Goal: Task Accomplishment & Management: Manage account settings

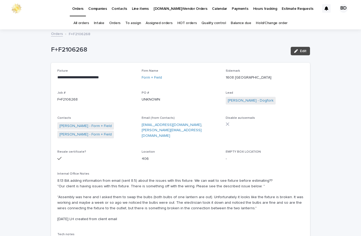
click at [116, 25] on link "Orders" at bounding box center [114, 23] width 11 height 12
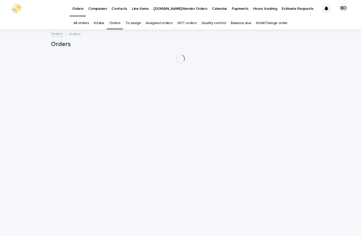
scroll to position [17, 0]
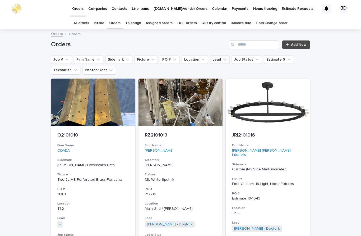
click at [217, 55] on button "Lead" at bounding box center [220, 59] width 20 height 8
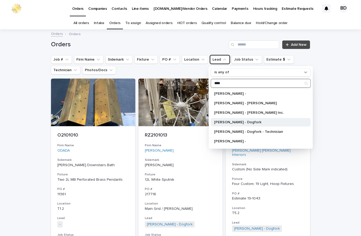
type input "****"
click at [247, 120] on p "[PERSON_NAME] - Dogfork" at bounding box center [258, 122] width 88 height 4
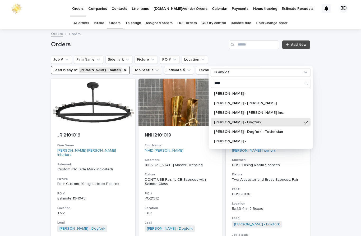
click at [132, 66] on button "Job Status" at bounding box center [147, 70] width 30 height 8
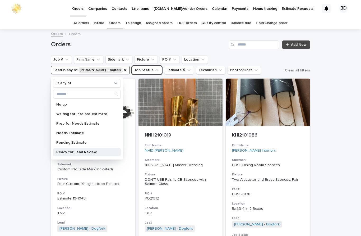
click at [76, 150] on p "Ready for Lead Review" at bounding box center [84, 152] width 56 height 4
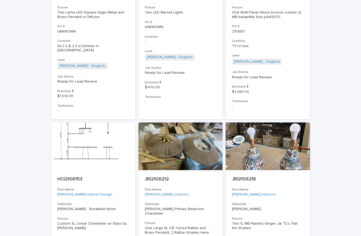
scroll to position [602, 0]
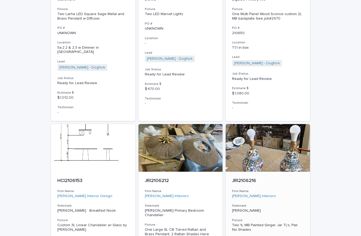
click at [246, 178] on p "JRI2106216" at bounding box center [268, 181] width 72 height 6
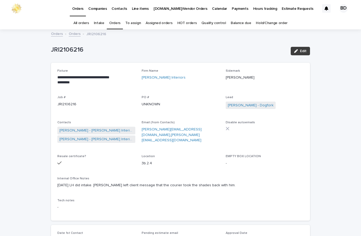
click at [301, 49] on span "Edit" at bounding box center [303, 51] width 7 height 4
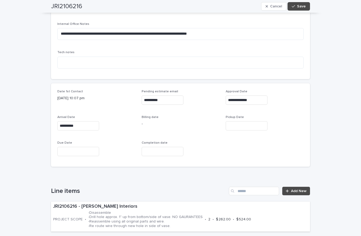
scroll to position [264, 0]
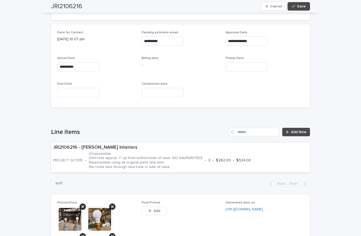
click at [306, 158] on div "Line items Add New JRI2106216 - [PERSON_NAME] Interiors PROJECT SCOPE • -Disass…" at bounding box center [180, 159] width 259 height 62
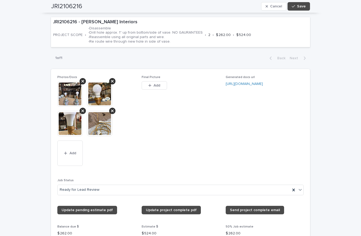
scroll to position [391, 0]
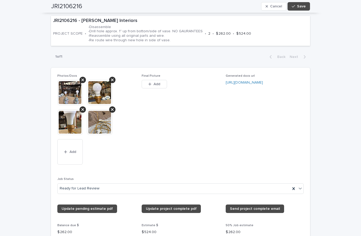
click at [303, 169] on div "Photos/Docs This file cannot be opened Download File Add Final Picture This fil…" at bounding box center [180, 178] width 259 height 221
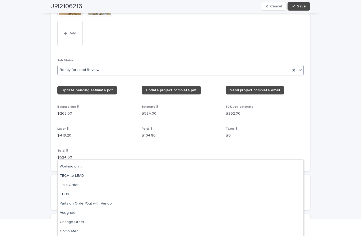
scroll to position [61, 0]
click at [108, 122] on div "Photos/Docs This file cannot be opened Download File Add Final Picture This fil…" at bounding box center [180, 60] width 246 height 209
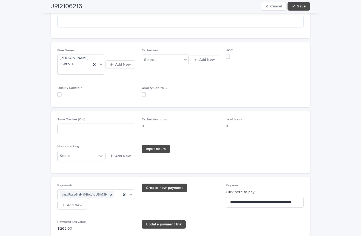
scroll to position [681, 0]
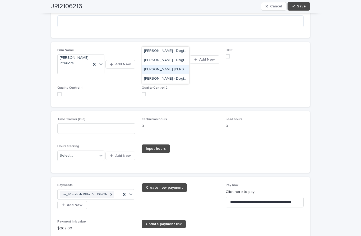
click at [169, 65] on div "[PERSON_NAME] [PERSON_NAME] - Dogfork - Technician" at bounding box center [165, 69] width 47 height 9
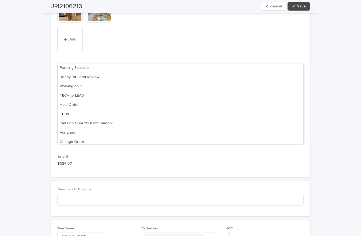
scroll to position [39, 0]
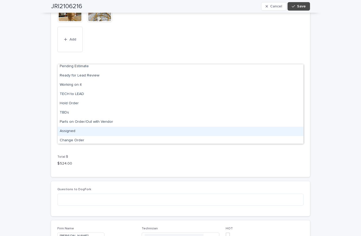
click at [68, 127] on div "Assigned" at bounding box center [181, 131] width 246 height 9
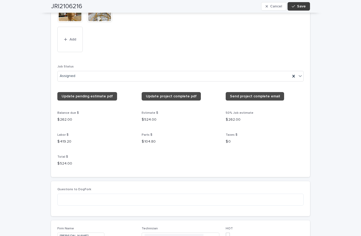
click at [300, 7] on span "Save" at bounding box center [301, 6] width 9 height 4
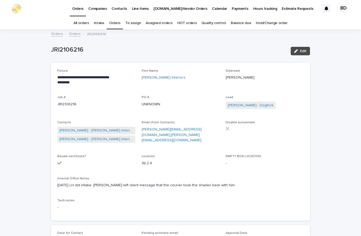
scroll to position [0, 0]
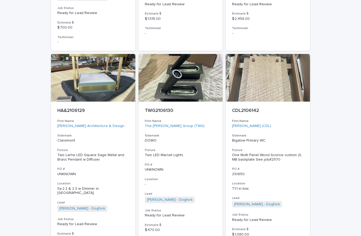
scroll to position [474, 0]
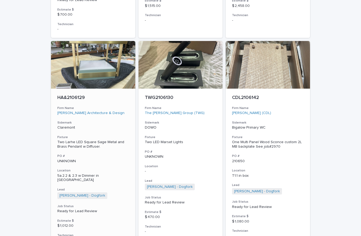
click at [71, 88] on div "HA&2106129 Firm Name [PERSON_NAME] Architecture & Design Sidemark Claremont Fix…" at bounding box center [93, 168] width 84 height 160
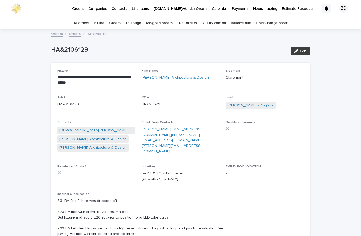
click at [302, 47] on button "Edit" at bounding box center [300, 51] width 19 height 8
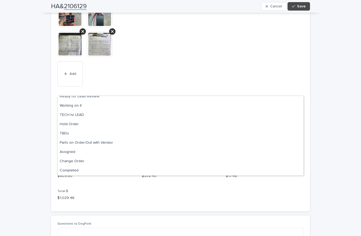
scroll to position [50, 0]
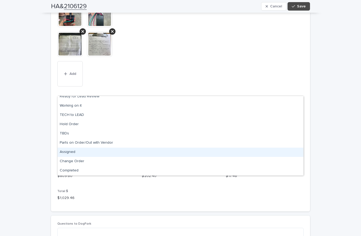
click at [65, 147] on div "Assigned" at bounding box center [181, 151] width 246 height 9
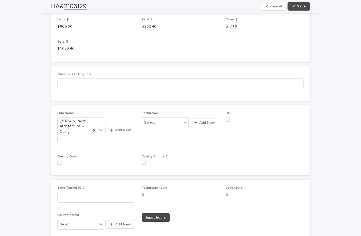
scroll to position [796, 0]
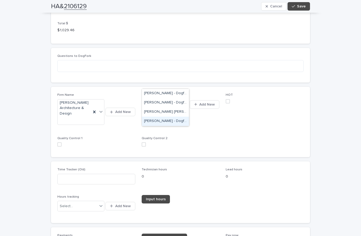
click at [158, 116] on div "[PERSON_NAME] - Dogfork - Technician" at bounding box center [165, 120] width 47 height 9
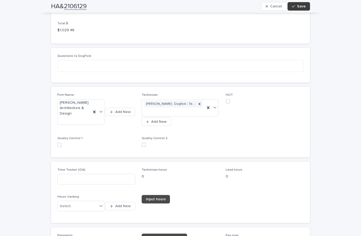
click at [299, 6] on span "Save" at bounding box center [301, 6] width 9 height 4
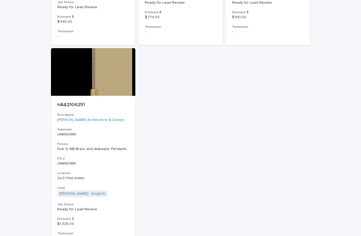
scroll to position [884, 0]
click at [67, 96] on div "HA&2106251 Firm Name [PERSON_NAME] Architecture & Design Sidemark UNKNOWN Fixtu…" at bounding box center [93, 171] width 84 height 151
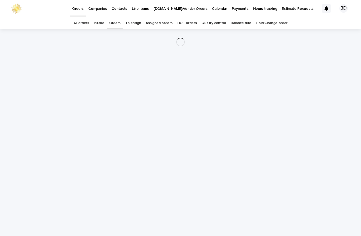
scroll to position [17, 0]
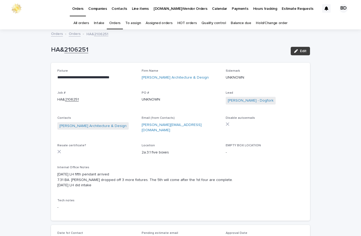
click at [304, 49] on span "Edit" at bounding box center [303, 51] width 7 height 4
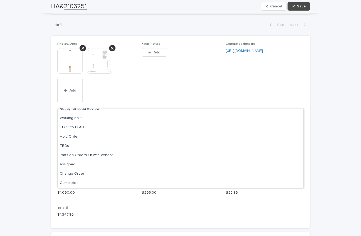
scroll to position [50, 0]
click at [67, 148] on div "Needs Estimate Pending Estimate Ready for Lead Review Working on it TECH to LEA…" at bounding box center [181, 147] width 246 height 79
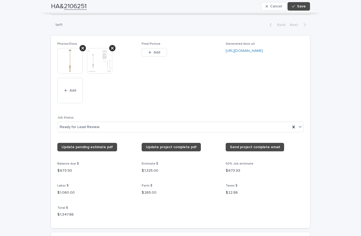
click at [304, 103] on div "Photos/Docs This file cannot be opened Download File Add Final Picture This fil…" at bounding box center [180, 132] width 259 height 192
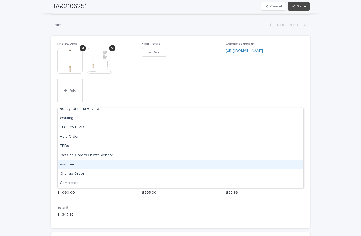
click at [67, 160] on div "Assigned" at bounding box center [181, 164] width 246 height 9
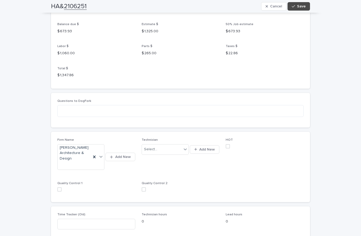
scroll to position [582, 0]
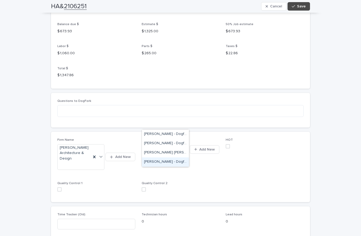
click at [161, 157] on div "[PERSON_NAME] - Dogfork - Technician" at bounding box center [165, 161] width 47 height 9
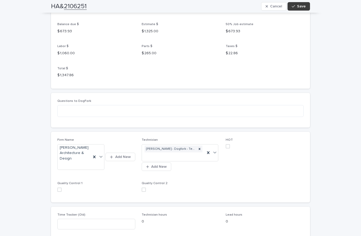
click at [301, 7] on span "Save" at bounding box center [301, 6] width 9 height 4
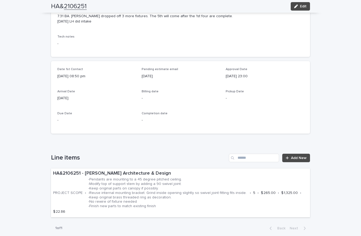
scroll to position [120, 0]
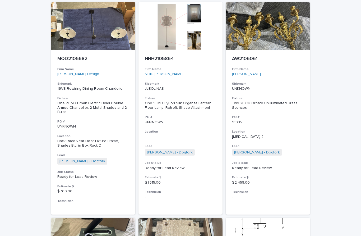
scroll to position [298, 0]
click at [250, 56] on p "AW2106061" at bounding box center [268, 59] width 72 height 6
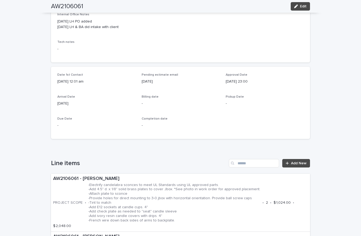
scroll to position [158, 0]
click at [300, 6] on span "Edit" at bounding box center [303, 6] width 7 height 4
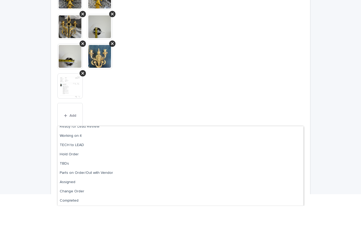
scroll to position [0, 0]
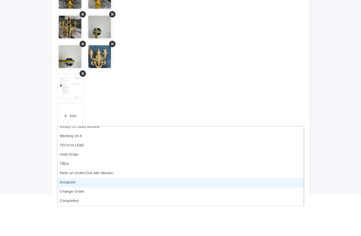
click at [71, 208] on div "Assigned" at bounding box center [181, 212] width 246 height 9
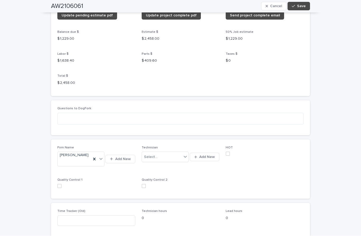
scroll to position [717, 0]
click at [152, 148] on div "[PERSON_NAME] [PERSON_NAME] - Dogfork - Technician" at bounding box center [165, 152] width 47 height 9
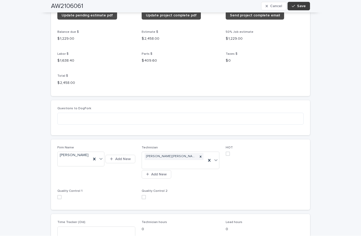
click at [301, 3] on button "Save" at bounding box center [298, 6] width 22 height 8
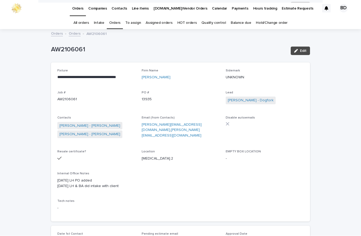
scroll to position [-4, 0]
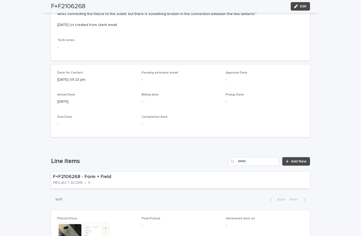
scroll to position [229, 0]
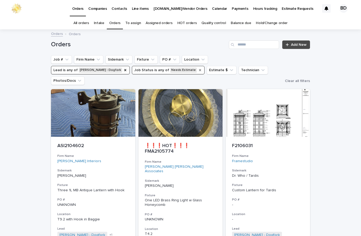
click at [198, 68] on icon "Job Status" at bounding box center [200, 70] width 4 height 4
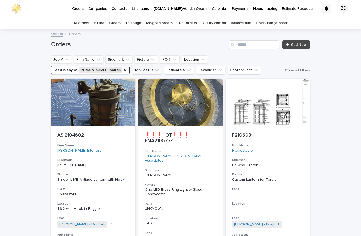
click at [132, 66] on button "Job Status" at bounding box center [147, 70] width 30 height 8
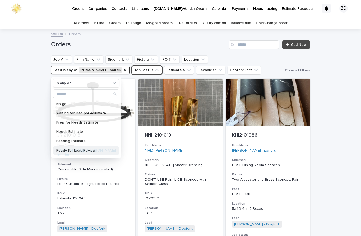
click at [81, 146] on div "Ready for Lead Review" at bounding box center [86, 150] width 66 height 8
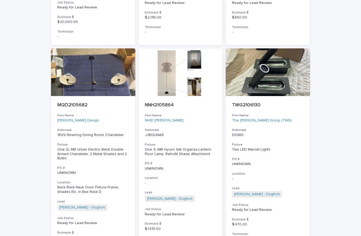
scroll to position [270, 0]
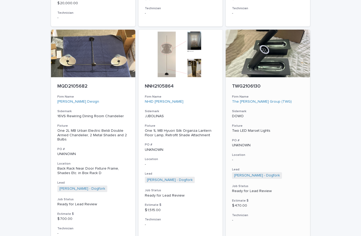
click at [251, 83] on p "TWG2106130" at bounding box center [268, 86] width 72 height 6
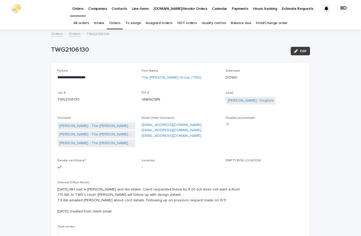
click at [297, 49] on icon "button" at bounding box center [296, 51] width 4 height 4
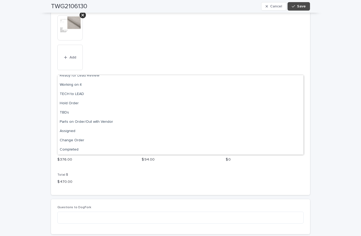
scroll to position [50, 0]
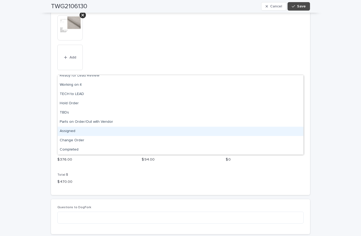
click at [65, 127] on div "Assigned" at bounding box center [181, 131] width 246 height 9
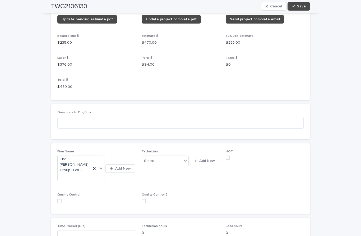
scroll to position [724, 0]
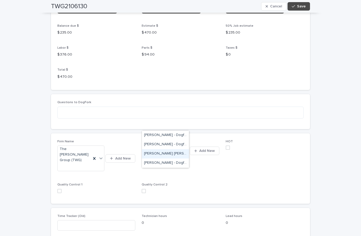
click at [150, 149] on div "[PERSON_NAME] [PERSON_NAME] - Dogfork - Technician" at bounding box center [165, 153] width 47 height 9
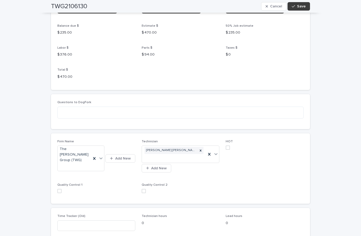
click at [304, 4] on span "Save" at bounding box center [301, 6] width 9 height 4
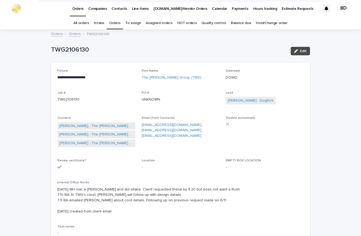
scroll to position [-3, 0]
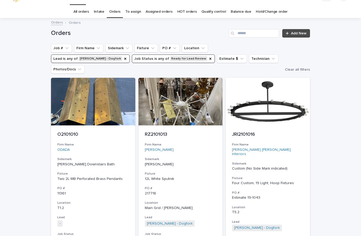
scroll to position [17, 0]
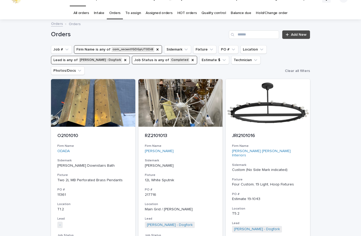
scroll to position [17, 0]
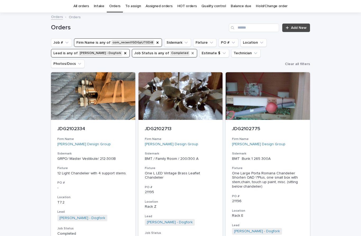
click at [190, 55] on icon "Job Status" at bounding box center [192, 53] width 4 height 4
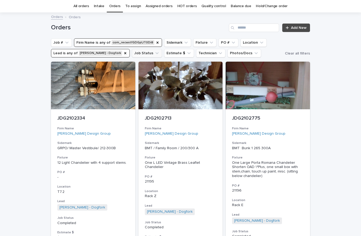
click at [139, 54] on button "Job Status" at bounding box center [147, 53] width 30 height 8
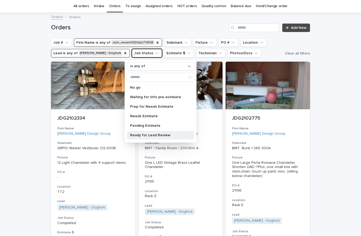
click at [157, 135] on p "Ready for Lead Review" at bounding box center [158, 135] width 56 height 4
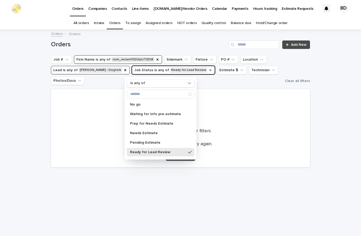
click at [348, 134] on div "Loading... Saving… Loading... Saving… Orders Add New Job # Firm Name is any of …" at bounding box center [180, 133] width 361 height 206
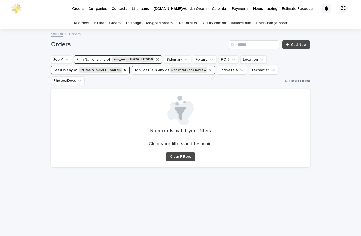
click at [155, 59] on icon "Firm Name" at bounding box center [157, 59] width 4 height 4
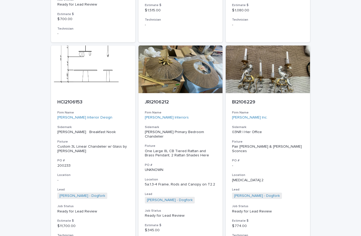
scroll to position [470, 0]
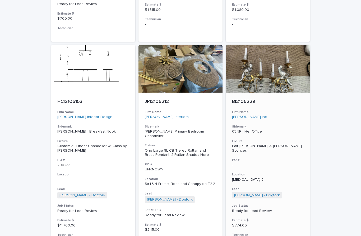
click at [251, 92] on div "BI2106229 Firm Name BETH Inc. Sidemark 03NR | Her Office Fixture Pair Crystal B…" at bounding box center [268, 170] width 84 height 156
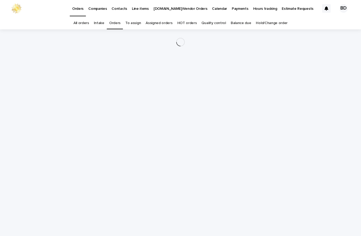
scroll to position [17, 0]
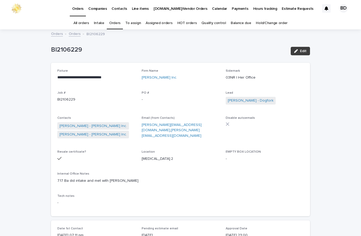
click at [303, 47] on button "Edit" at bounding box center [300, 51] width 19 height 8
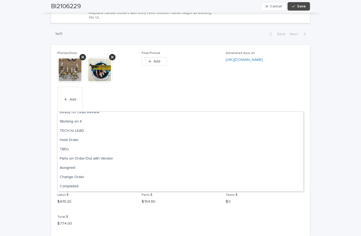
scroll to position [50, 0]
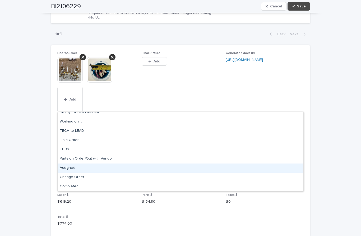
click at [67, 163] on div "Assigned" at bounding box center [181, 167] width 246 height 9
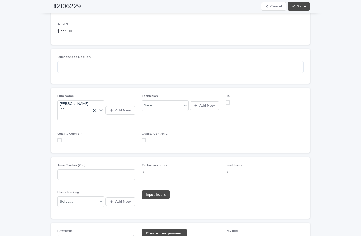
scroll to position [613, 0]
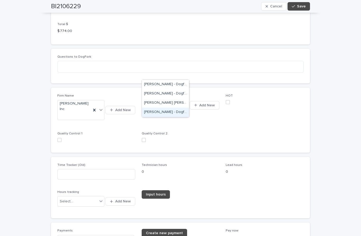
click at [158, 107] on div "[PERSON_NAME] - Dogfork - Technician" at bounding box center [165, 111] width 47 height 9
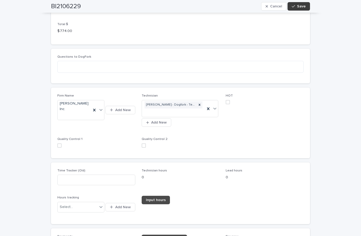
click at [298, 5] on span "Save" at bounding box center [301, 6] width 9 height 4
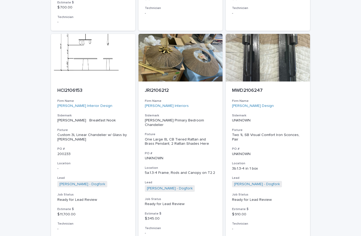
scroll to position [481, 0]
click at [162, 88] on p "JRI2106212" at bounding box center [181, 91] width 72 height 6
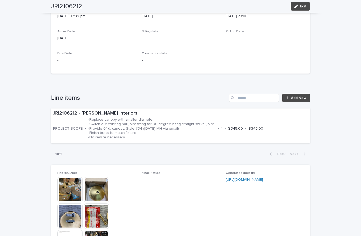
scroll to position [241, 0]
click at [303, 7] on span "Edit" at bounding box center [303, 6] width 7 height 4
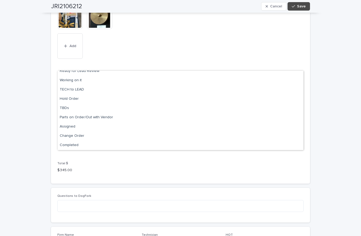
scroll to position [50, 0]
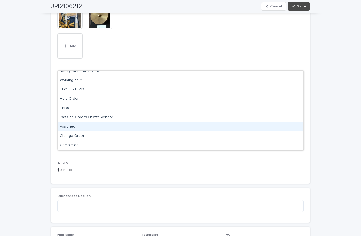
click at [62, 122] on div "Assigned" at bounding box center [181, 126] width 246 height 9
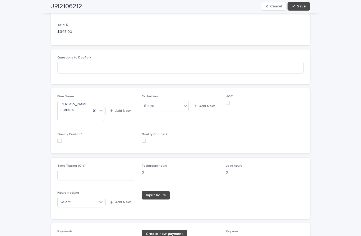
scroll to position [857, 0]
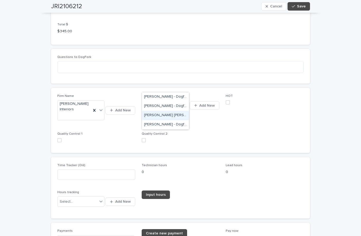
click at [152, 111] on div "[PERSON_NAME] [PERSON_NAME] - Dogfork - Technician" at bounding box center [165, 115] width 47 height 9
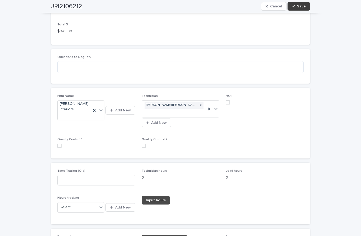
click at [303, 10] on button "Save" at bounding box center [298, 6] width 22 height 8
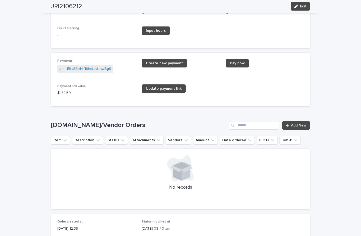
scroll to position [879, 0]
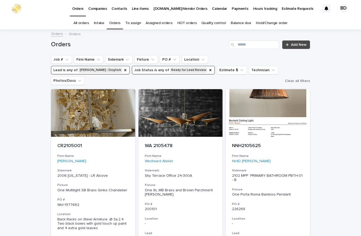
click at [132, 66] on button "Job Status is any of Ready for Lead Review" at bounding box center [173, 70] width 83 height 8
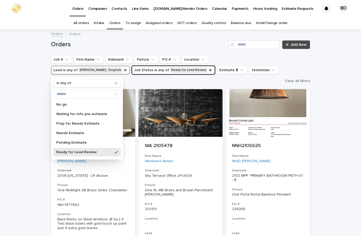
click at [132, 66] on button "Job Status is any of Ready for Lead Review" at bounding box center [173, 70] width 83 height 8
click at [208, 68] on icon "Job Status" at bounding box center [210, 70] width 4 height 4
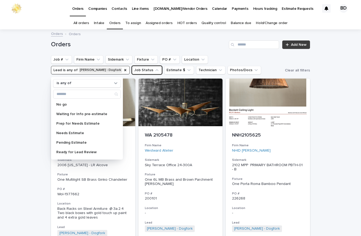
click at [298, 43] on span "Add New" at bounding box center [299, 45] width 16 height 4
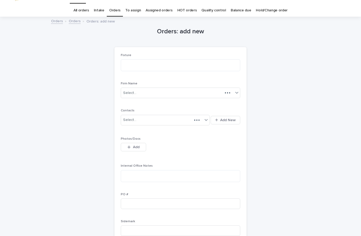
scroll to position [17, 0]
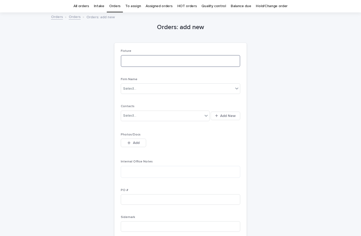
click at [156, 55] on textarea at bounding box center [180, 61] width 119 height 12
